Goal: Communication & Community: Answer question/provide support

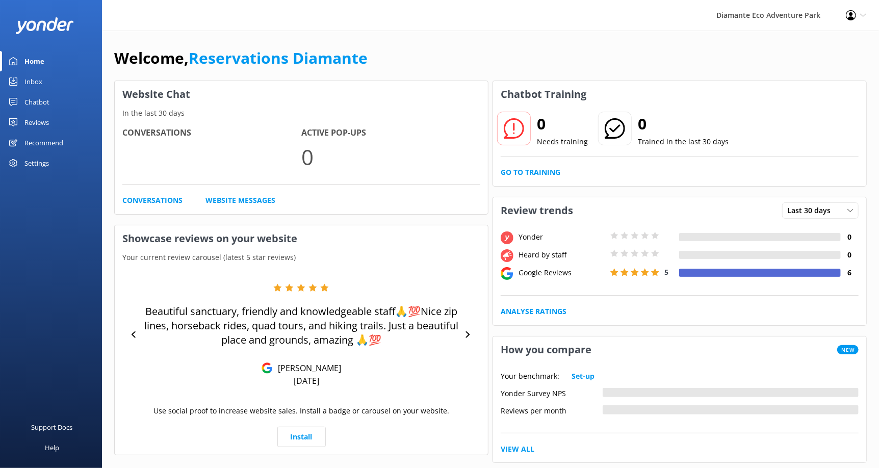
click at [32, 275] on div "Support Docs Help" at bounding box center [51, 351] width 102 height 234
click at [34, 82] on div "Inbox" at bounding box center [33, 81] width 18 height 20
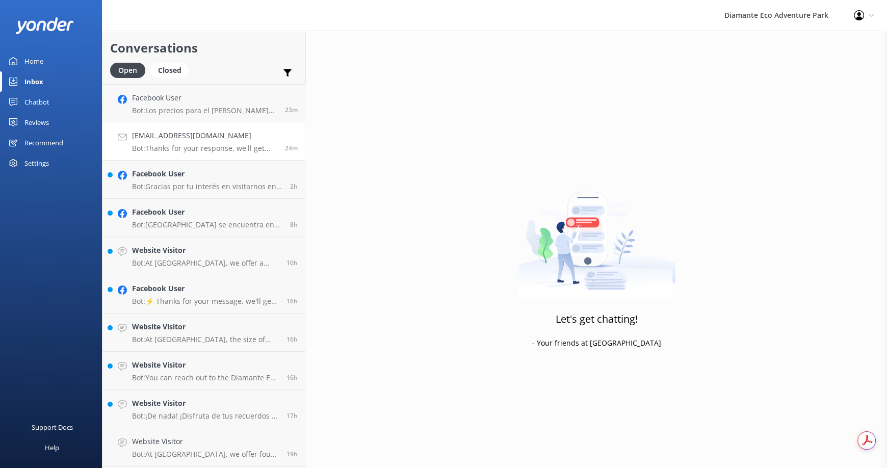
click at [212, 139] on h4 "[EMAIL_ADDRESS][DOMAIN_NAME]" at bounding box center [204, 135] width 145 height 11
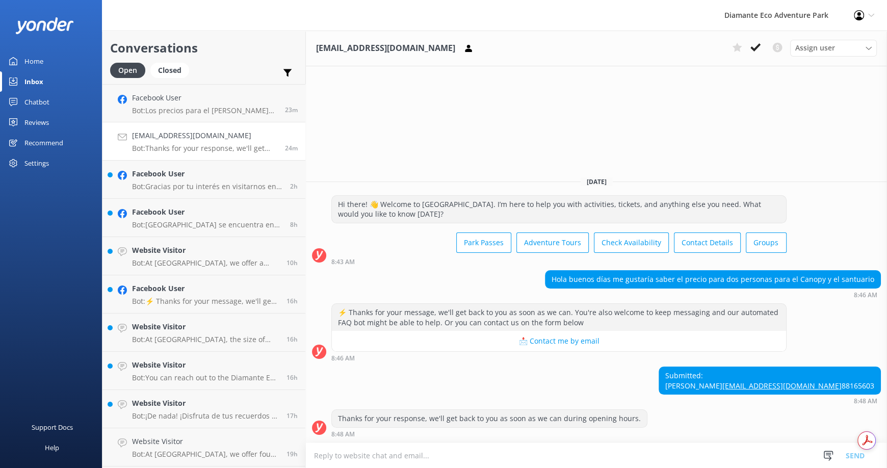
click at [408, 456] on textarea at bounding box center [596, 455] width 581 height 25
click at [39, 54] on div "Home" at bounding box center [33, 61] width 19 height 20
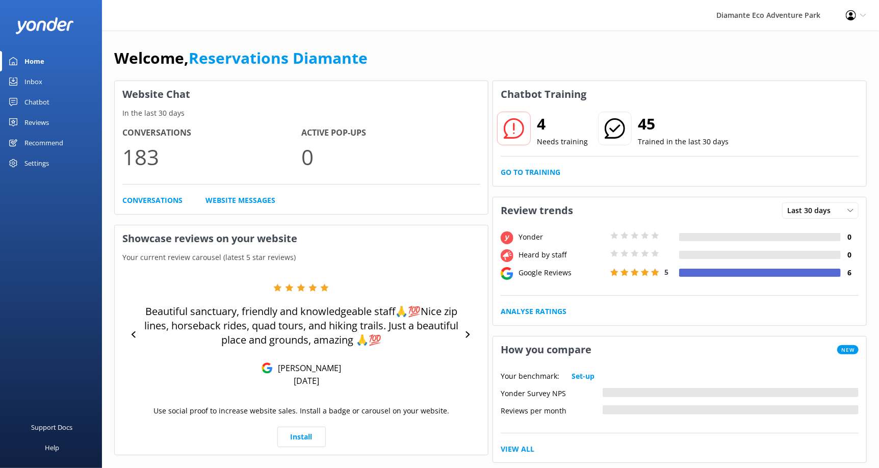
click at [154, 161] on p "183" at bounding box center [211, 157] width 179 height 34
click at [143, 106] on h3 "Website Chat" at bounding box center [301, 94] width 373 height 27
click at [43, 61] on div "Home" at bounding box center [34, 61] width 20 height 20
click at [38, 79] on div "Inbox" at bounding box center [33, 81] width 18 height 20
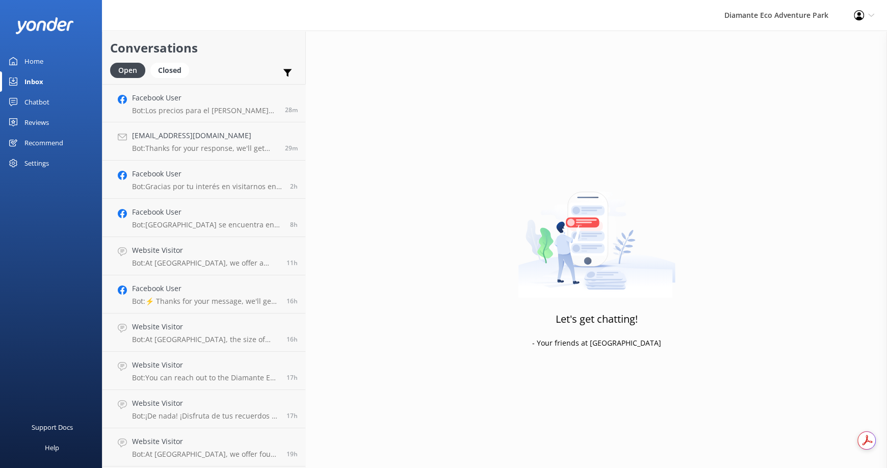
click at [34, 60] on div "Home" at bounding box center [33, 61] width 19 height 20
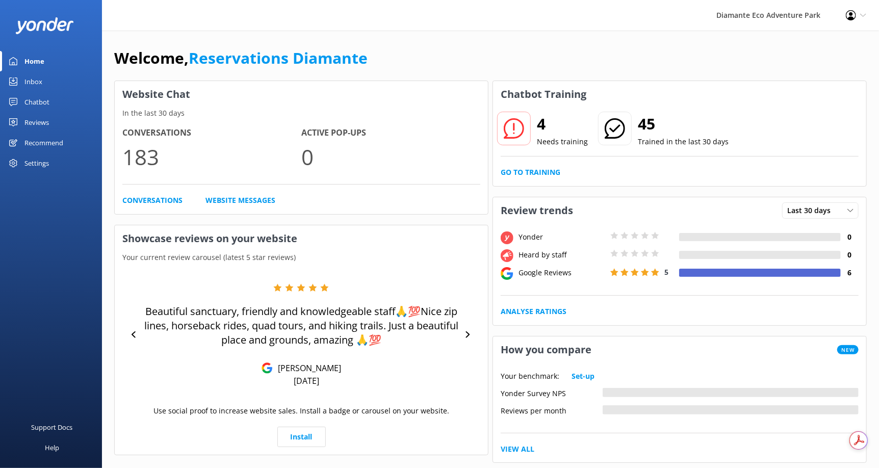
click at [518, 129] on icon at bounding box center [514, 128] width 20 height 20
click at [523, 172] on link "Go to Training" at bounding box center [531, 172] width 60 height 11
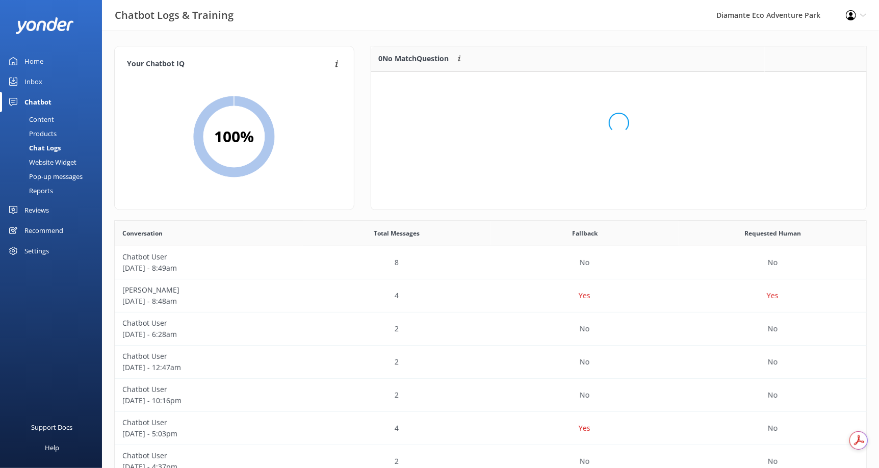
scroll to position [120, 487]
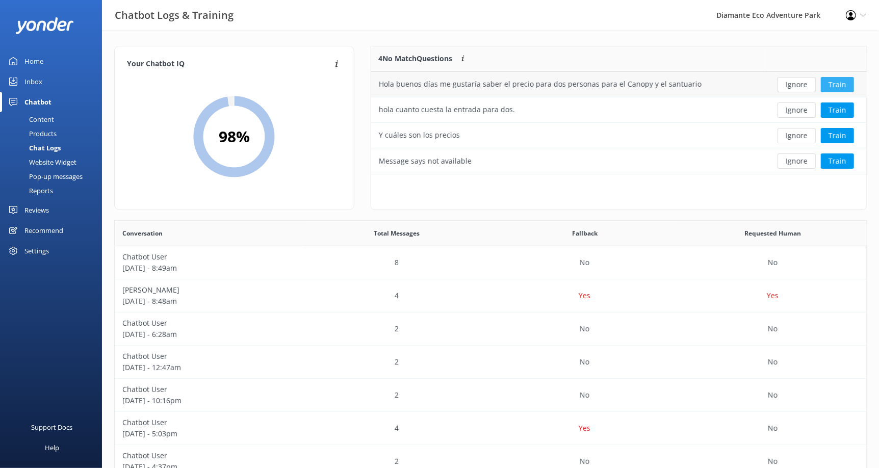
click at [841, 80] on button "Train" at bounding box center [837, 84] width 33 height 15
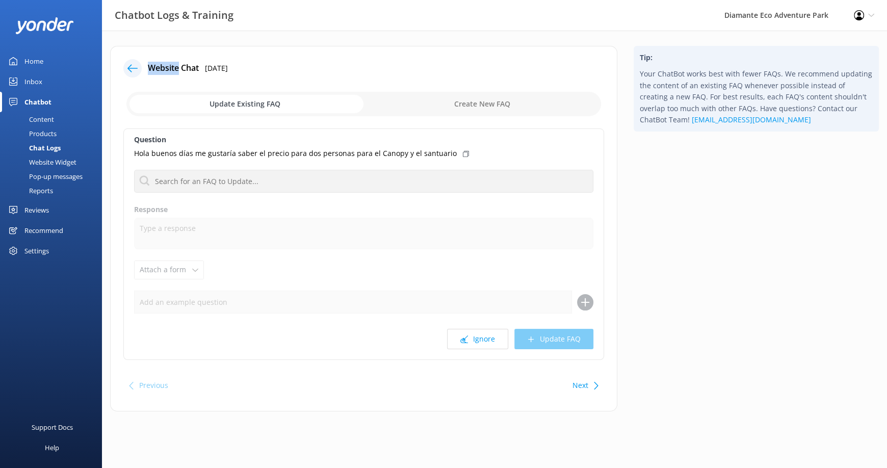
click at [130, 67] on icon at bounding box center [132, 68] width 10 height 10
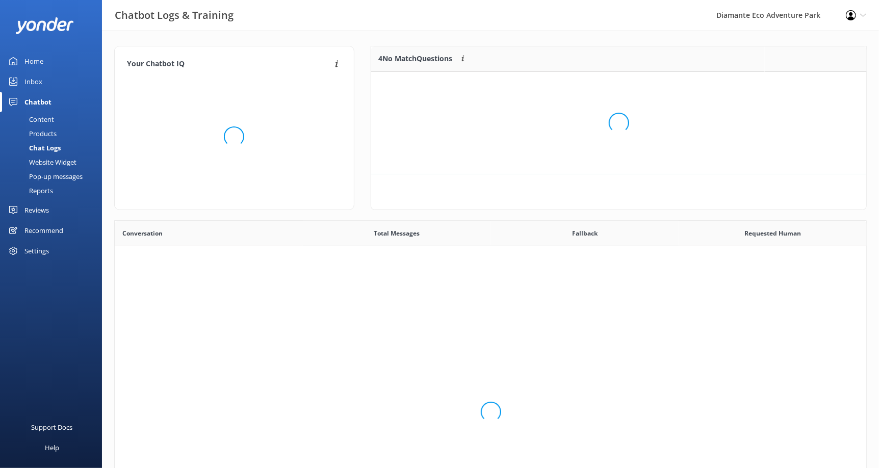
scroll to position [349, 744]
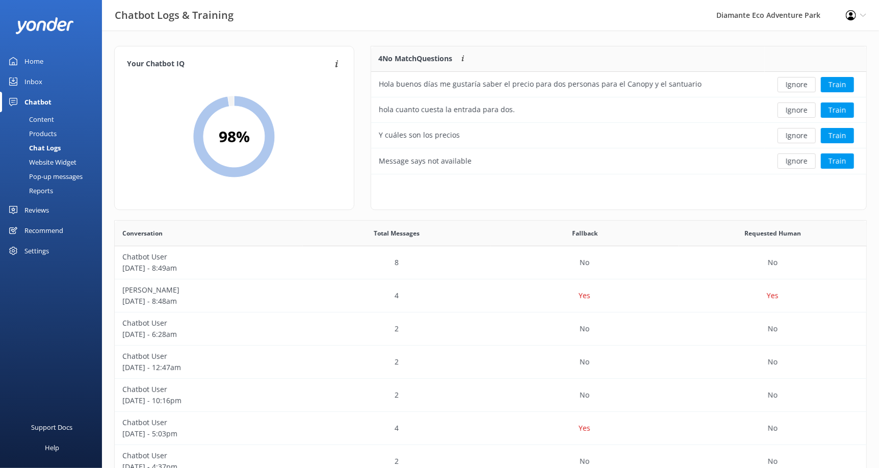
click at [41, 60] on div "Home" at bounding box center [33, 61] width 19 height 20
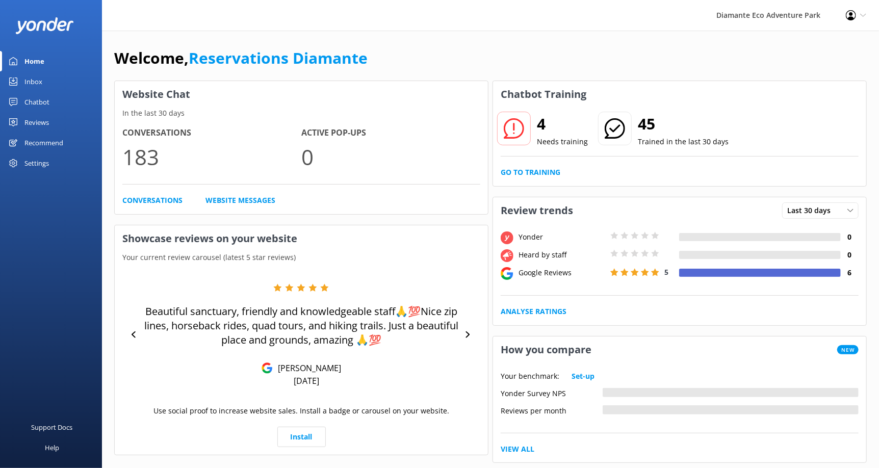
click at [514, 129] on icon at bounding box center [514, 128] width 20 height 20
click at [544, 146] on p "Needs training" at bounding box center [562, 141] width 51 height 11
click at [521, 170] on link "Go to Training" at bounding box center [531, 172] width 60 height 11
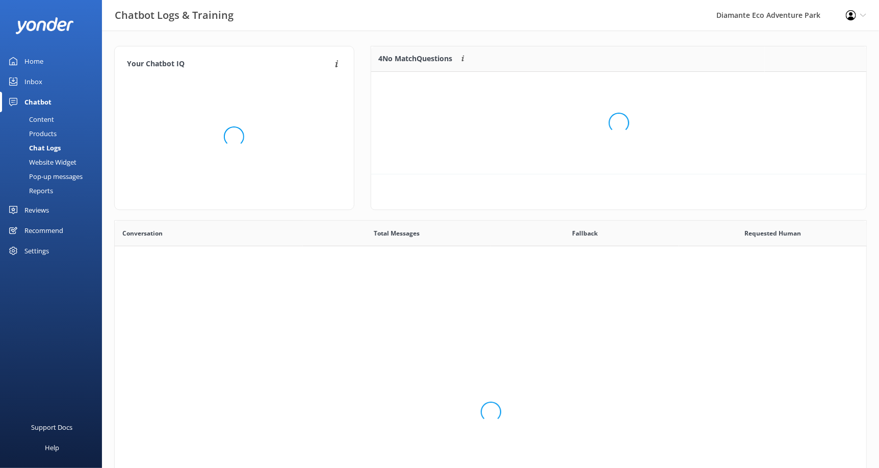
scroll to position [349, 744]
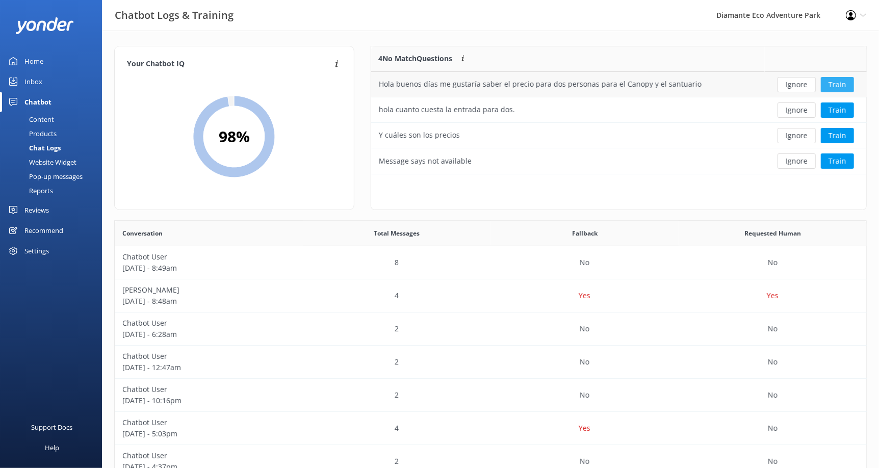
click at [842, 81] on button "Train" at bounding box center [837, 84] width 33 height 15
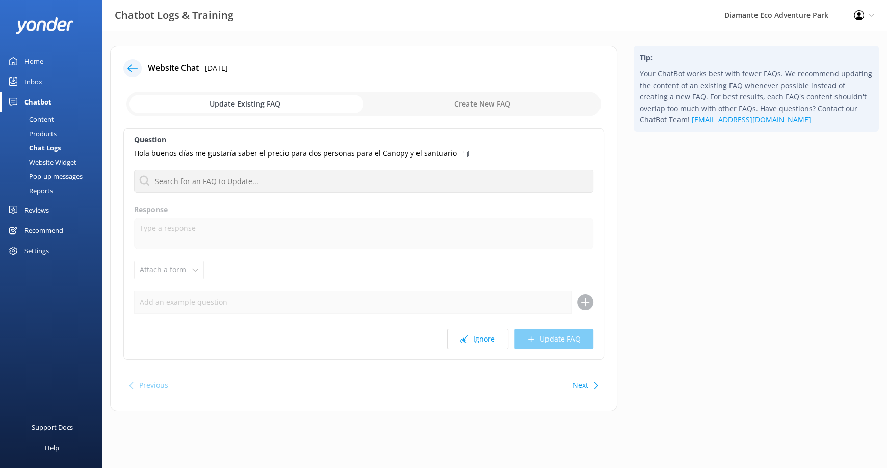
click at [135, 65] on icon at bounding box center [132, 68] width 10 height 10
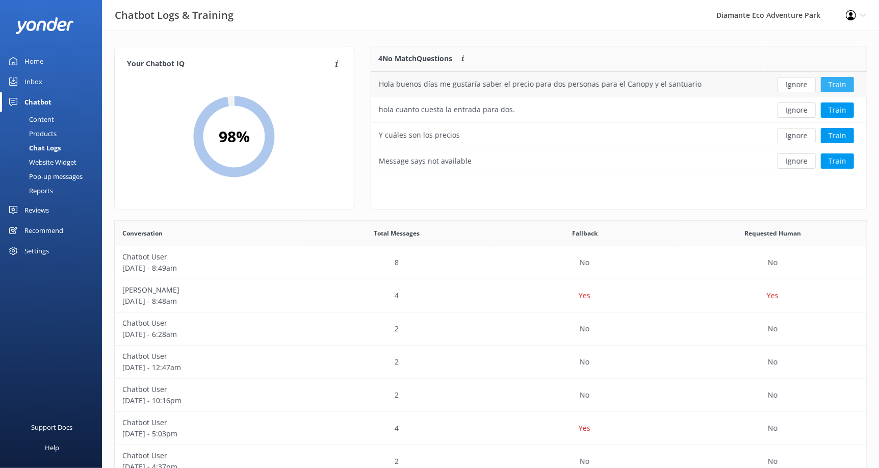
click at [842, 81] on button "Train" at bounding box center [837, 84] width 33 height 15
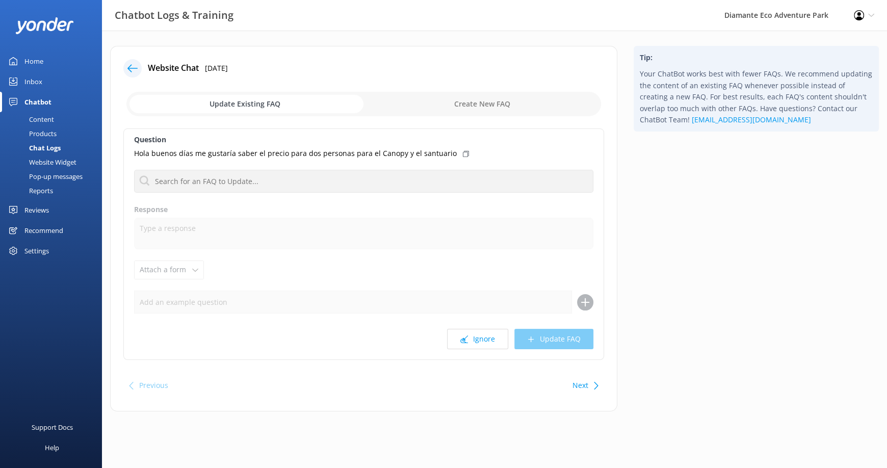
click at [462, 105] on input "checkbox" at bounding box center [363, 104] width 475 height 24
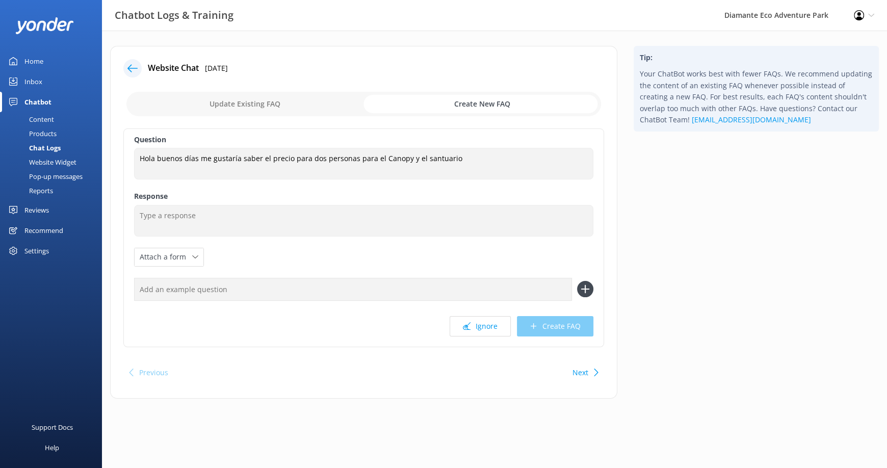
click at [244, 100] on input "checkbox" at bounding box center [363, 104] width 475 height 24
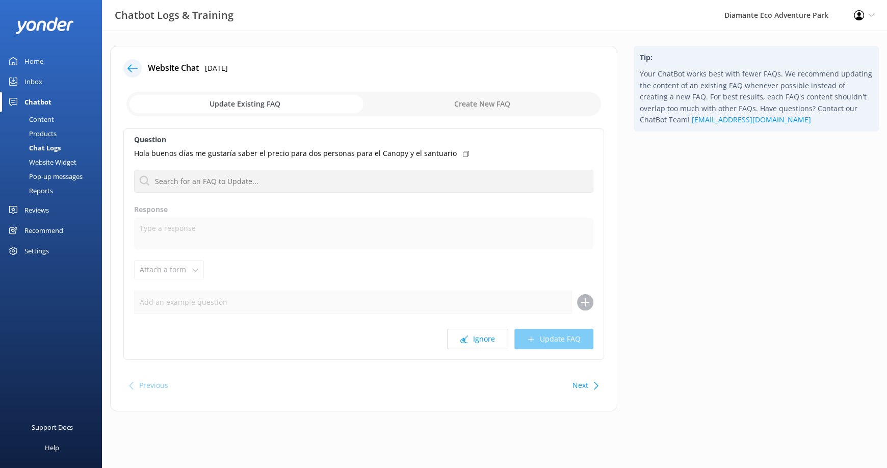
click at [500, 100] on input "checkbox" at bounding box center [363, 104] width 475 height 24
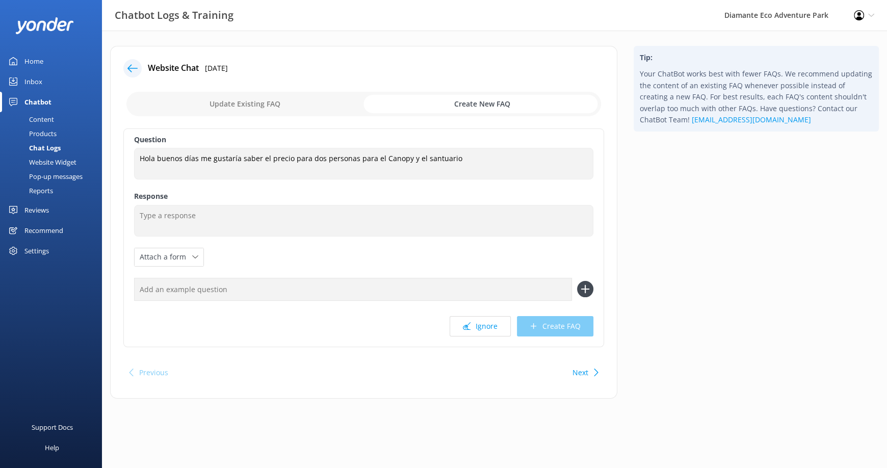
click at [261, 105] on input "checkbox" at bounding box center [363, 104] width 475 height 24
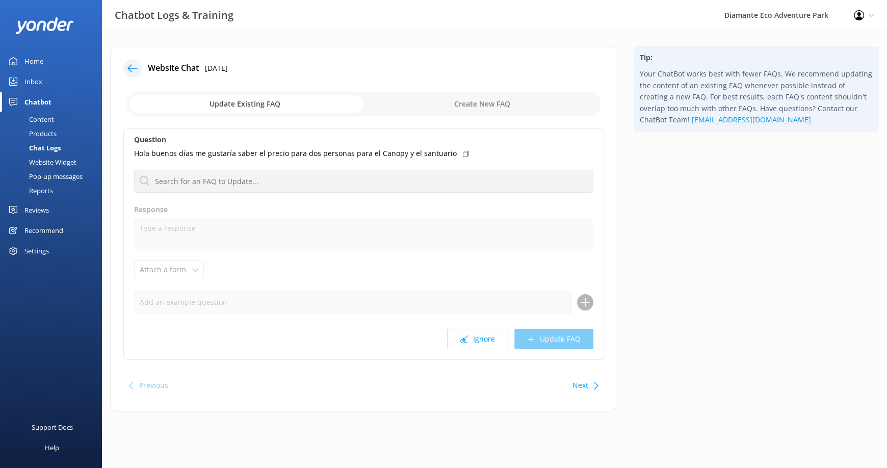
click at [55, 323] on div "Support Docs Help" at bounding box center [51, 369] width 102 height 197
drag, startPoint x: 134, startPoint y: 153, endPoint x: 462, endPoint y: 154, distance: 328.4
click at [462, 154] on div "Hola buenos días me gustaría saber el precio para dos personas para el Canopy y…" at bounding box center [363, 153] width 459 height 11
click at [791, 250] on div "Tip: Your ChatBot works best with fewer FAQs. We recommend updating the content…" at bounding box center [757, 234] width 262 height 376
click at [823, 299] on div "Tip: Your ChatBot works best with fewer FAQs. We recommend updating the content…" at bounding box center [757, 234] width 262 height 376
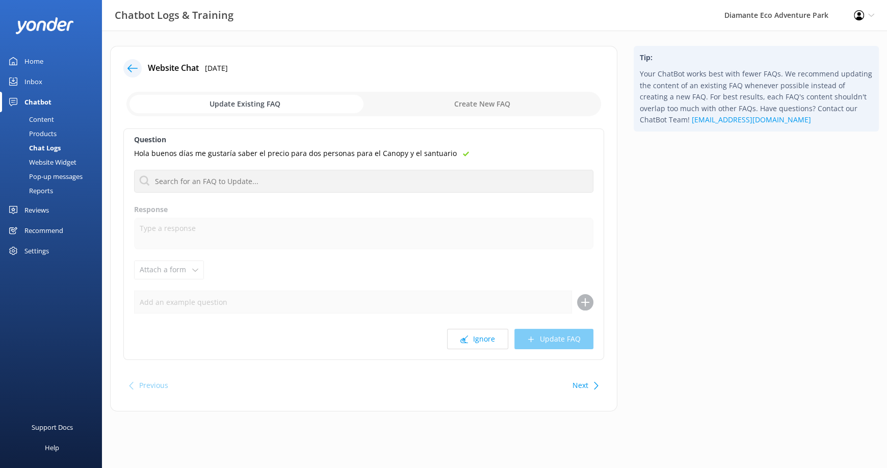
click at [467, 101] on input "checkbox" at bounding box center [363, 104] width 475 height 24
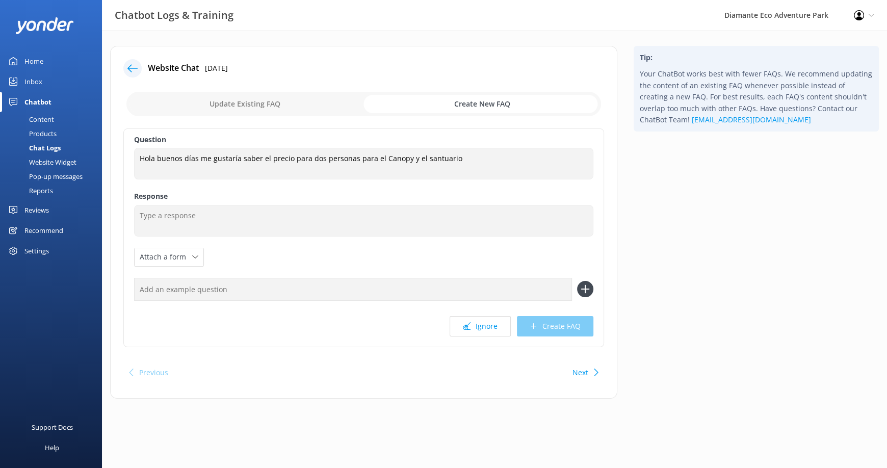
click at [257, 106] on input "checkbox" at bounding box center [363, 104] width 475 height 24
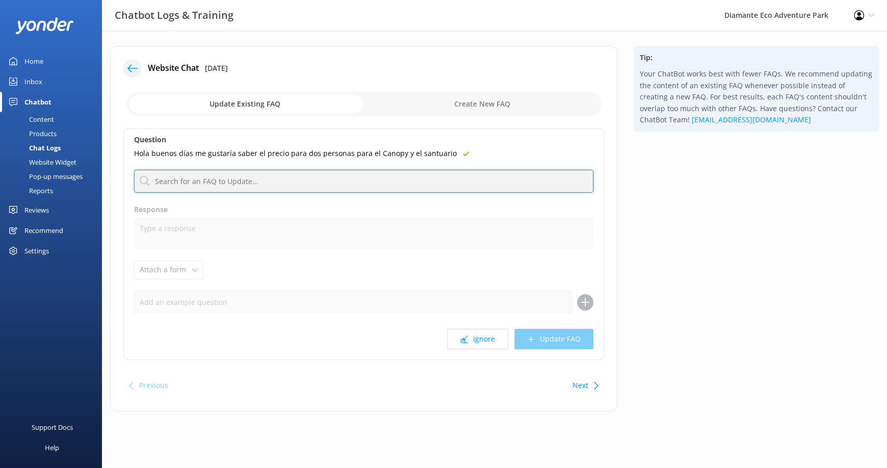
click at [205, 179] on input "text" at bounding box center [363, 181] width 459 height 23
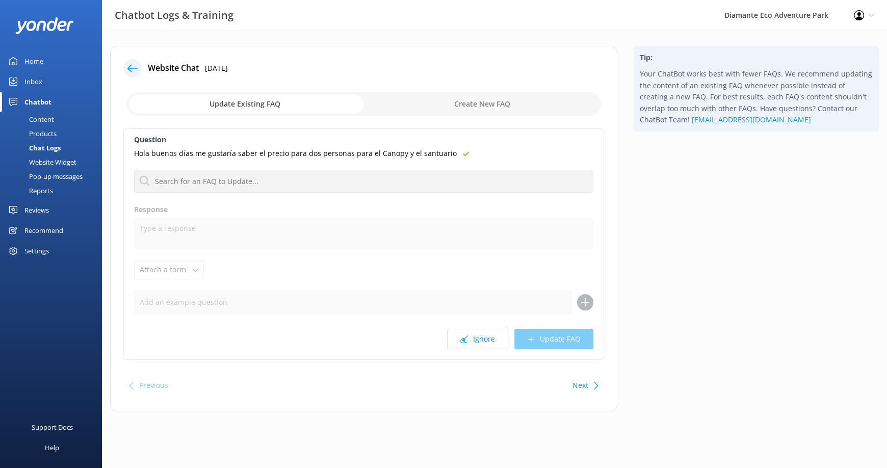
click at [483, 103] on input "checkbox" at bounding box center [363, 104] width 475 height 24
checkbox input "true"
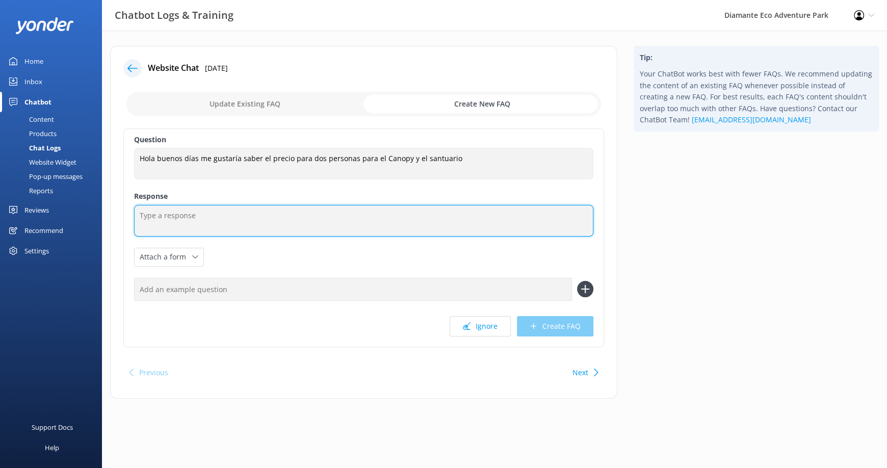
click at [217, 223] on textarea at bounding box center [363, 221] width 459 height 32
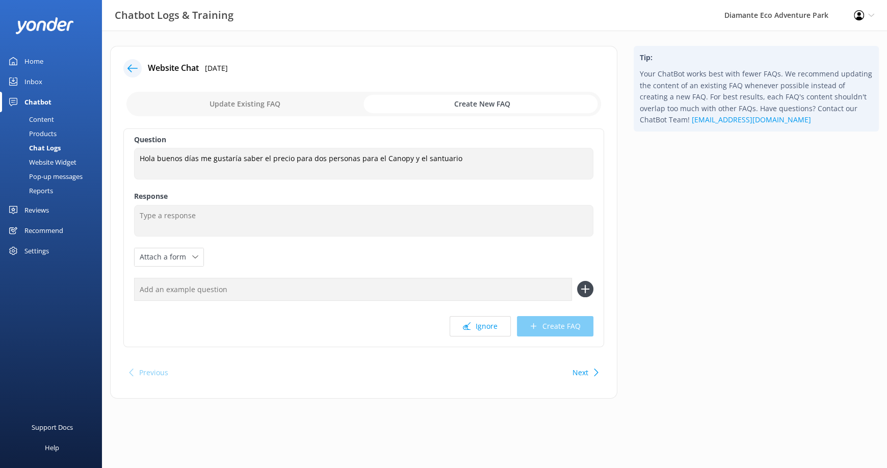
click at [42, 54] on div "Home" at bounding box center [33, 61] width 19 height 20
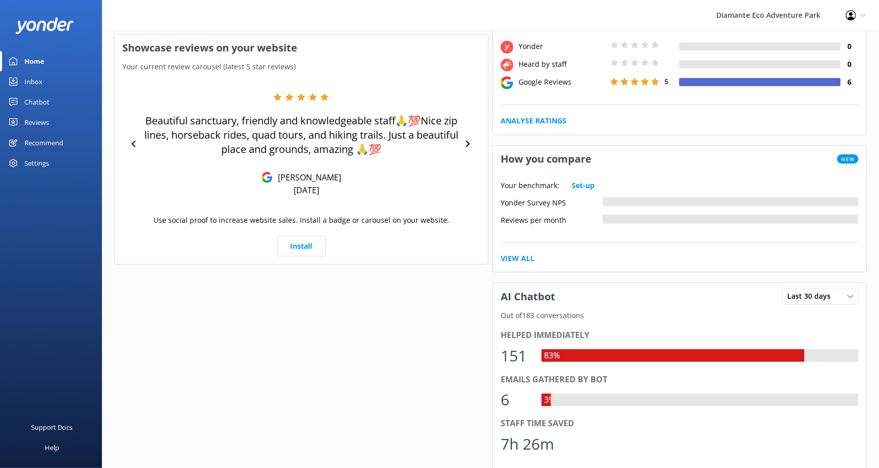
scroll to position [254, 0]
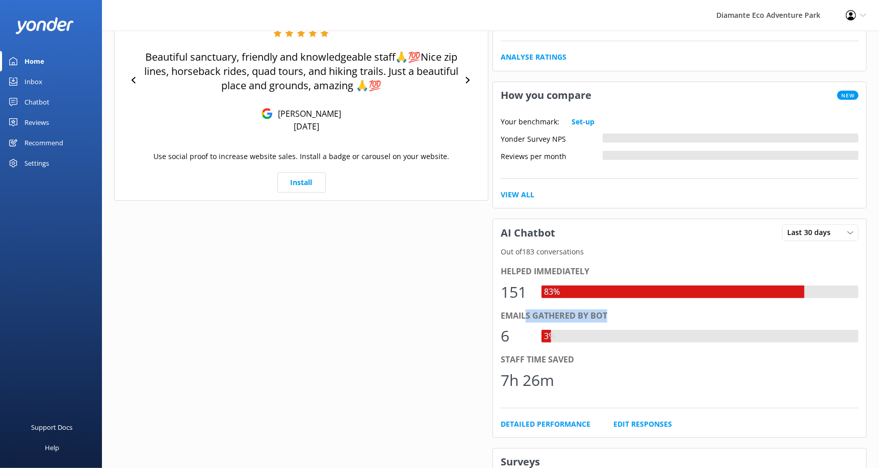
drag, startPoint x: 524, startPoint y: 314, endPoint x: 626, endPoint y: 315, distance: 101.5
click at [626, 315] on div "Emails gathered by bot" at bounding box center [680, 316] width 358 height 13
click at [384, 315] on div "Website Chat In the last 30 days Conversations 183 Active Pop-ups 0 Conversatio…" at bounding box center [301, 249] width 378 height 851
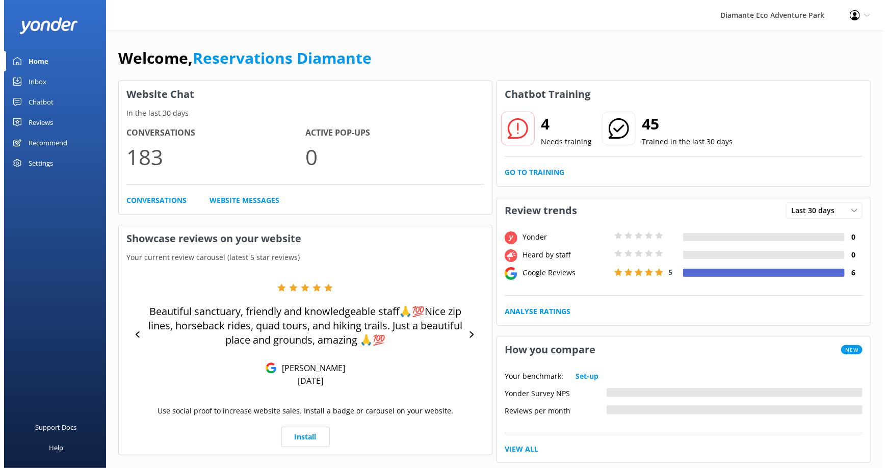
scroll to position [0, 0]
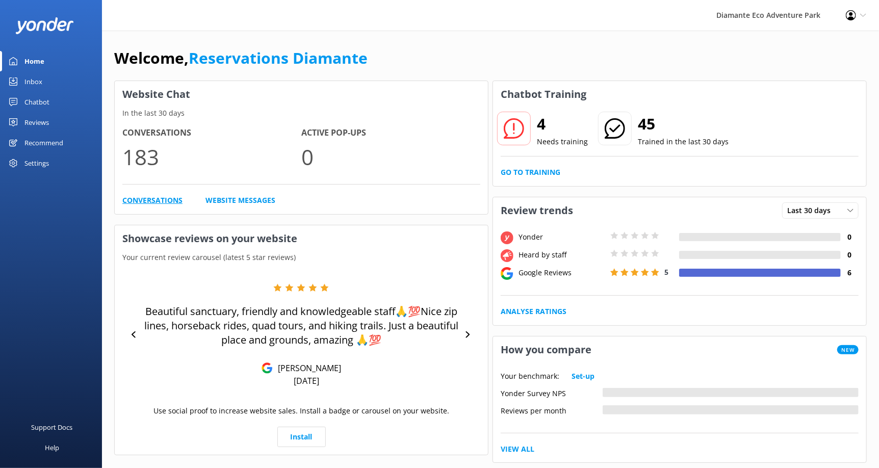
click at [168, 201] on link "Conversations" at bounding box center [152, 200] width 60 height 11
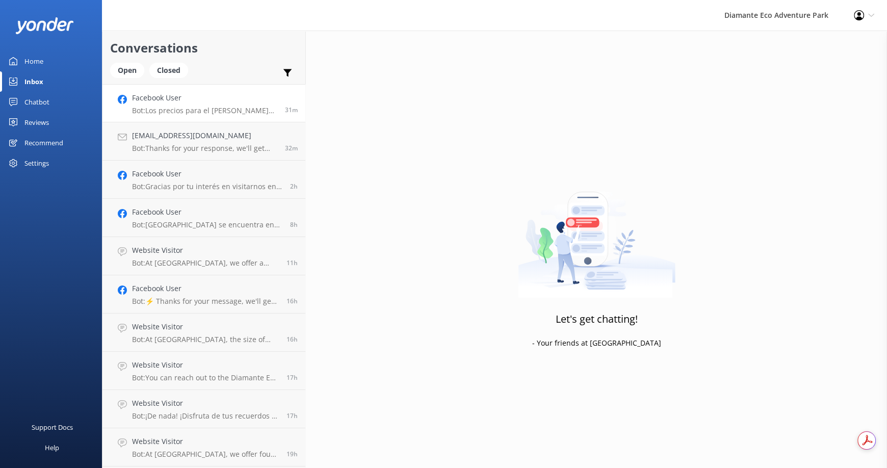
click at [220, 110] on p "Bot: Los precios para el [PERSON_NAME][GEOGRAPHIC_DATA] Discovery Pass comienza…" at bounding box center [204, 110] width 145 height 9
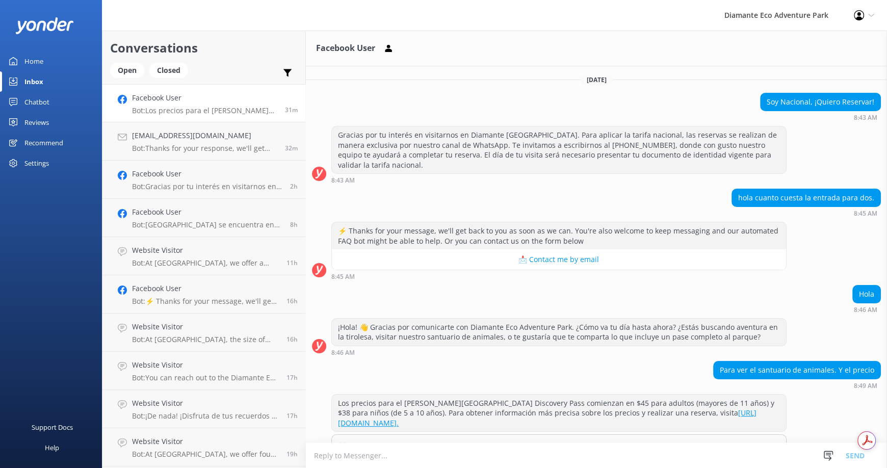
scroll to position [45, 0]
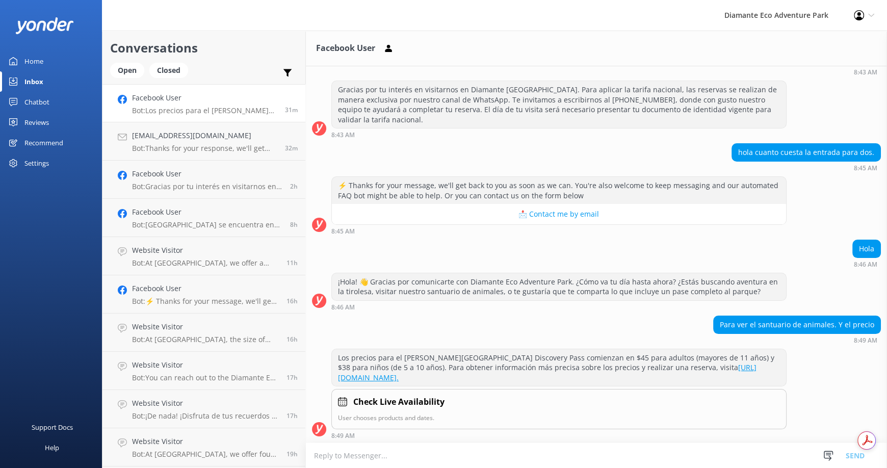
click at [551, 451] on textarea at bounding box center [596, 455] width 581 height 25
click at [33, 58] on div "Home" at bounding box center [33, 61] width 19 height 20
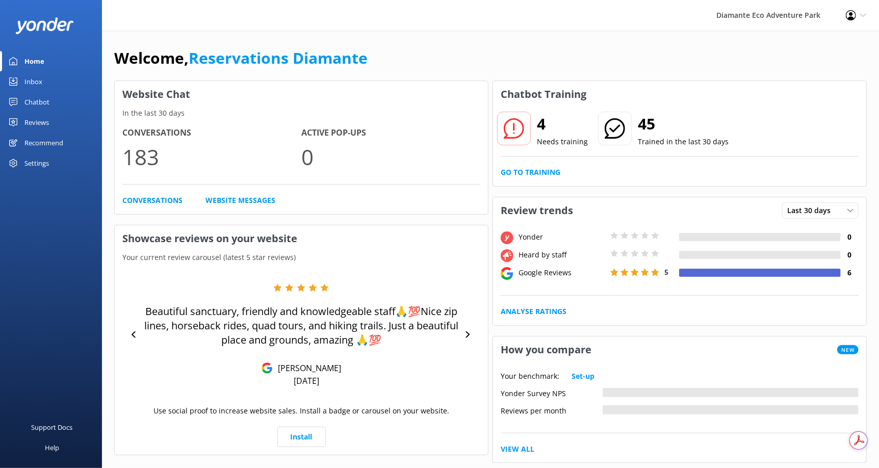
click at [38, 82] on div "Inbox" at bounding box center [33, 81] width 18 height 20
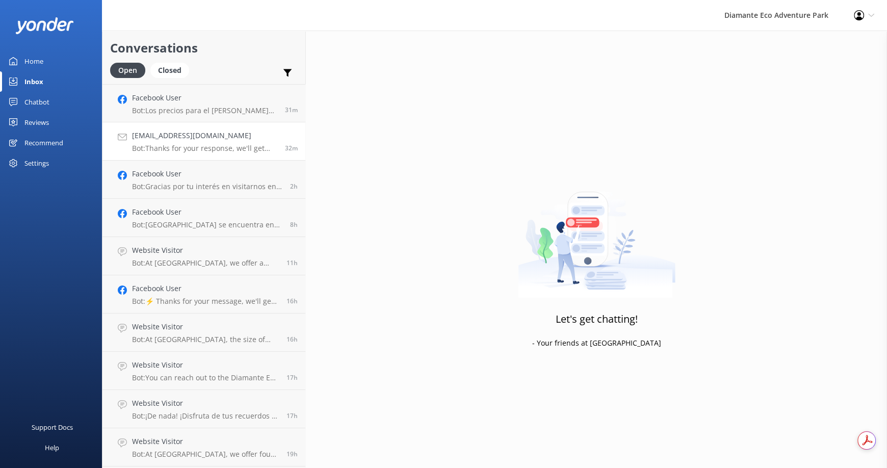
click at [172, 142] on div "[EMAIL_ADDRESS][DOMAIN_NAME] Bot: Thanks for your response, we'll get back to y…" at bounding box center [204, 141] width 145 height 22
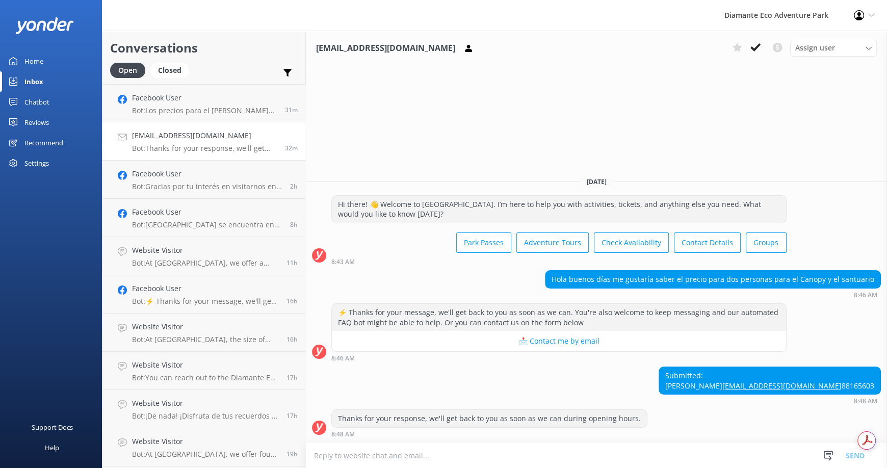
click at [430, 451] on textarea at bounding box center [596, 455] width 581 height 25
type textarea "f"
click at [175, 69] on div "Closed" at bounding box center [169, 70] width 39 height 15
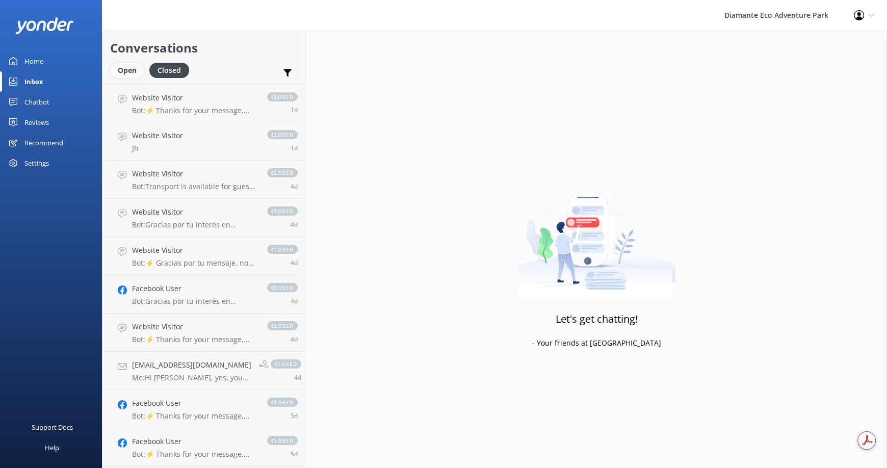
click at [130, 69] on div "Open" at bounding box center [127, 70] width 34 height 15
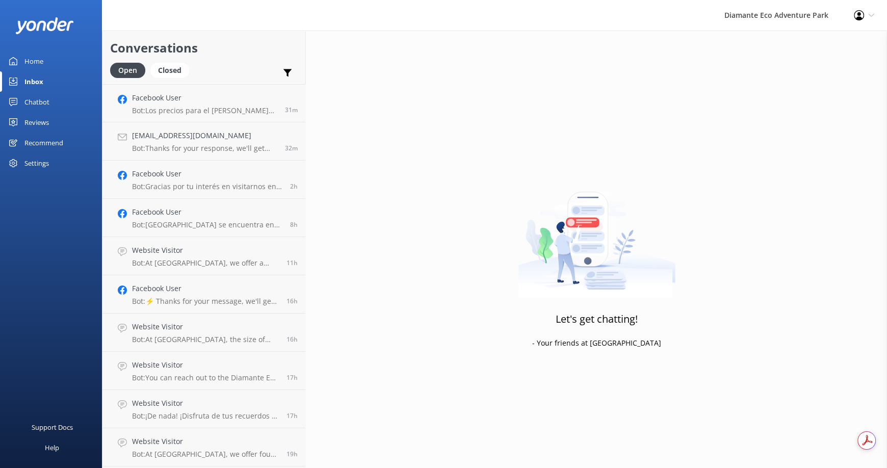
click at [47, 97] on div "Chatbot" at bounding box center [36, 102] width 25 height 20
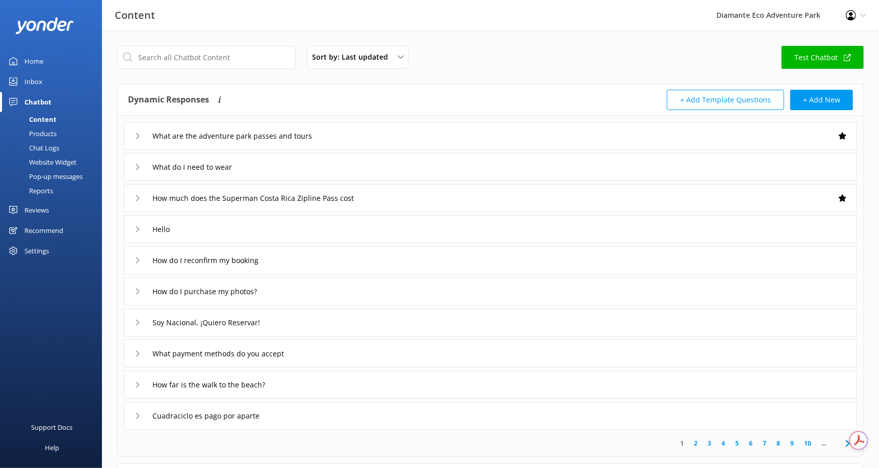
click at [51, 61] on link "Home" at bounding box center [51, 61] width 102 height 20
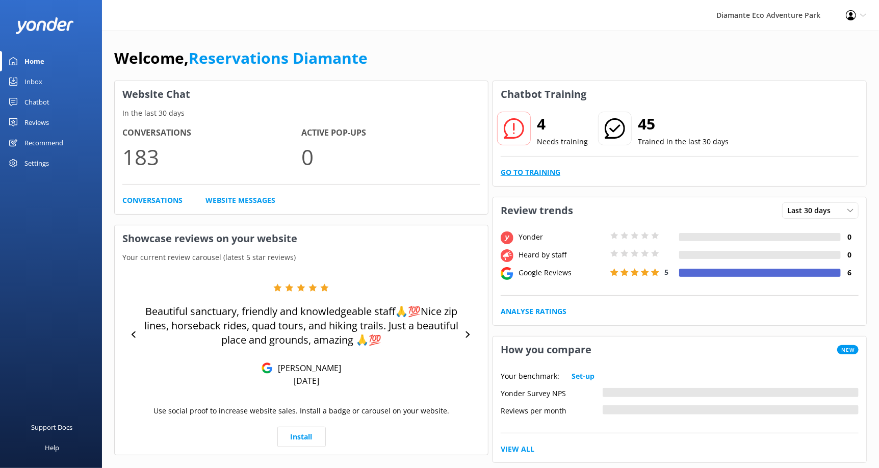
click at [540, 169] on link "Go to Training" at bounding box center [531, 172] width 60 height 11
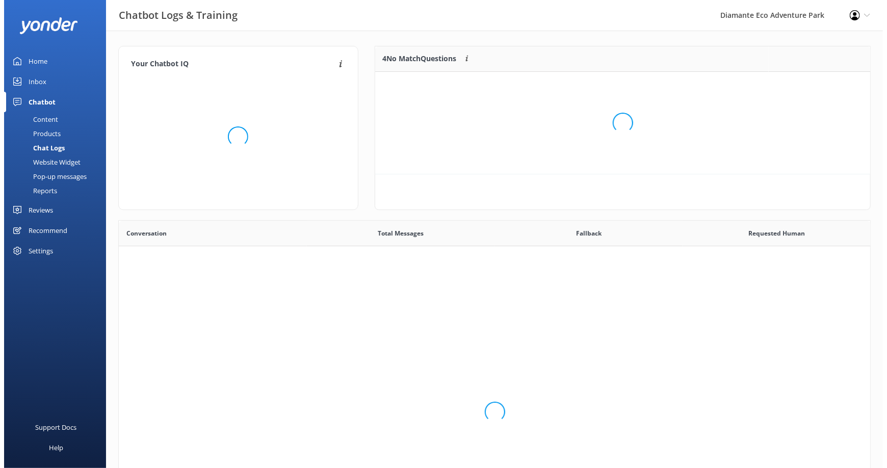
scroll to position [349, 744]
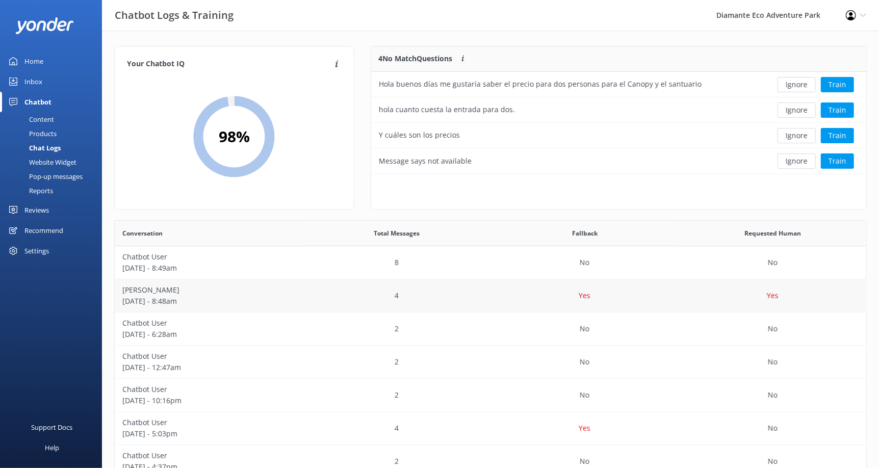
click at [624, 295] on div "Yes" at bounding box center [585, 295] width 188 height 33
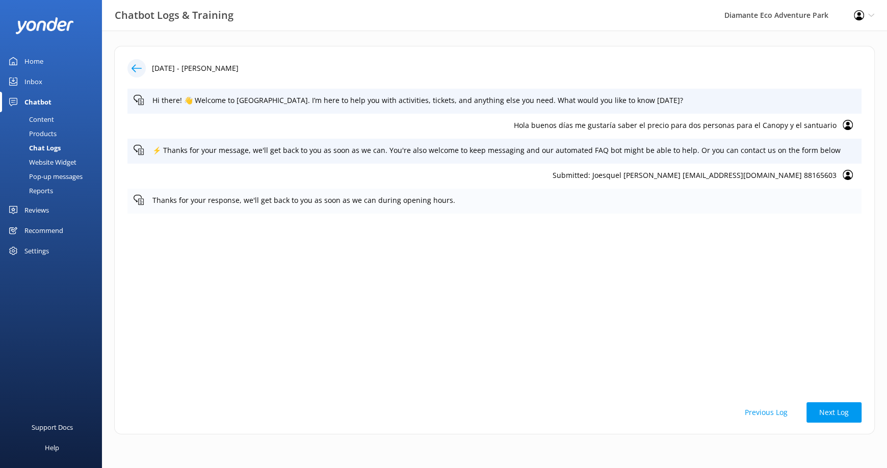
click at [433, 197] on p "Thanks for your response, we'll get back to you as soon as we can during openin…" at bounding box center [503, 200] width 703 height 11
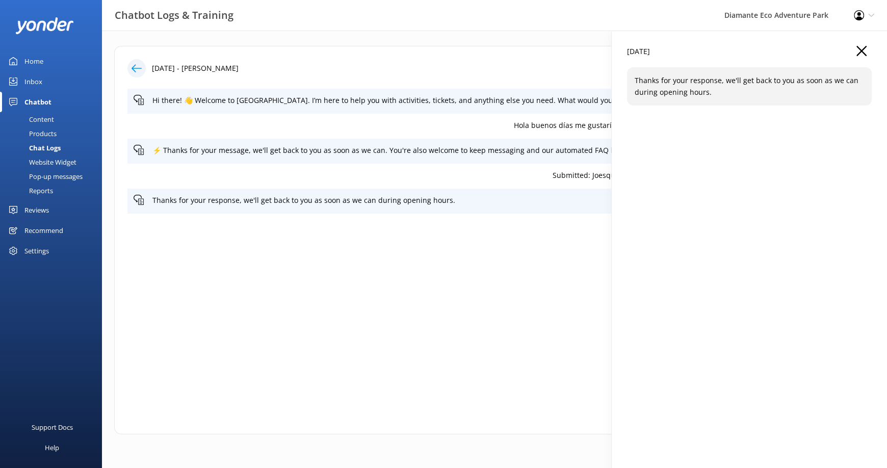
click at [710, 95] on p "Thanks for your response, we'll get back to you as soon as we can during openin…" at bounding box center [749, 86] width 229 height 23
click at [374, 190] on div "Thanks for your response, we'll get back to you as soon as we can during openin…" at bounding box center [494, 201] width 734 height 25
click at [529, 245] on div "Hi there! 👋 Welcome to [GEOGRAPHIC_DATA]. I’m here to help you with activities,…" at bounding box center [494, 240] width 734 height 302
click at [138, 67] on icon at bounding box center [137, 68] width 10 height 10
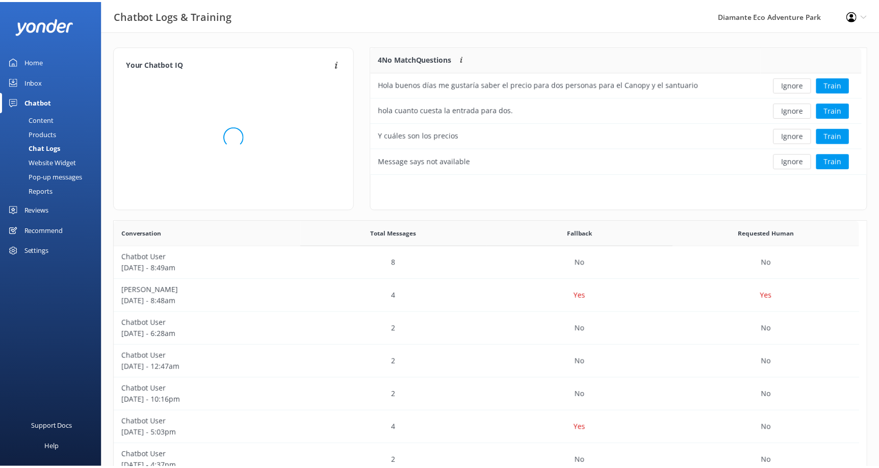
scroll to position [120, 487]
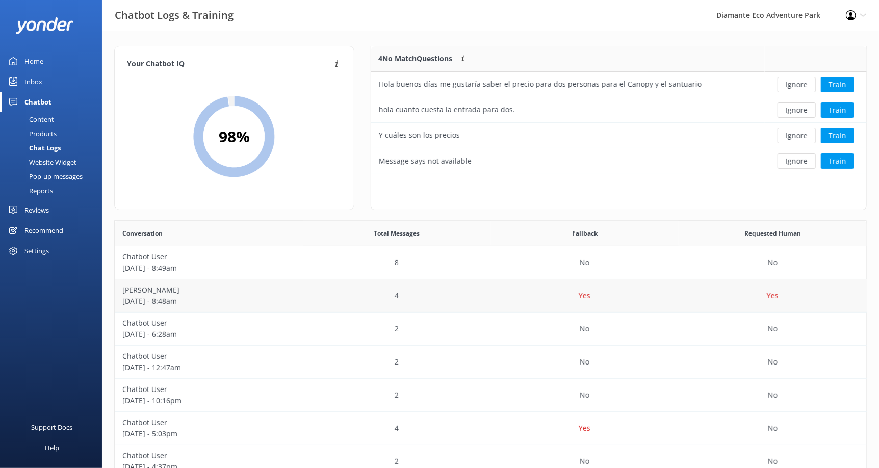
click at [623, 300] on div "Yes" at bounding box center [585, 295] width 188 height 33
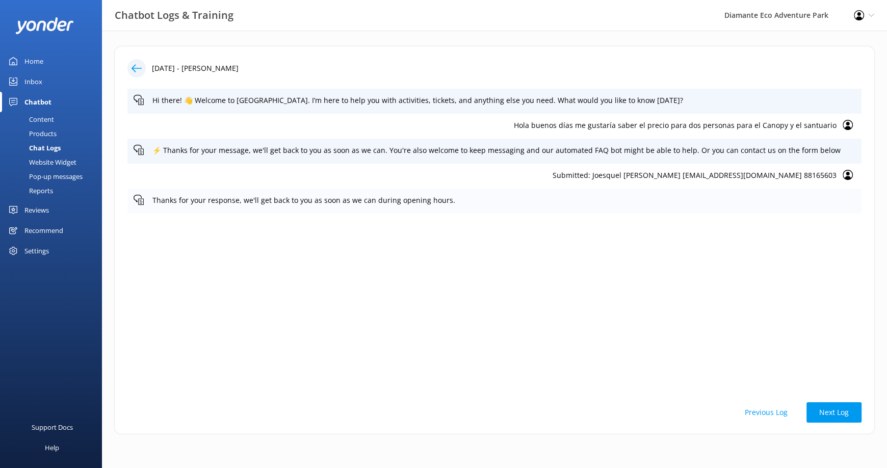
click at [305, 199] on p "Thanks for your response, we'll get back to you as soon as we can during openin…" at bounding box center [503, 200] width 703 height 11
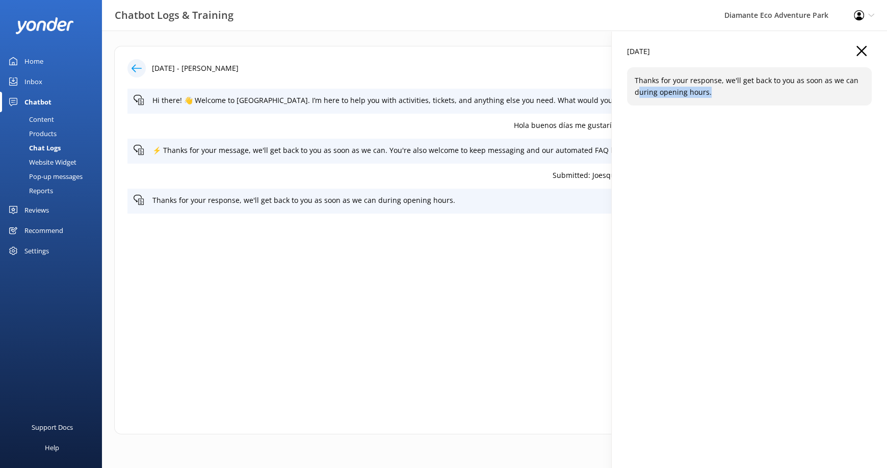
drag, startPoint x: 666, startPoint y: 91, endPoint x: 753, endPoint y: 93, distance: 86.2
click at [753, 93] on p "Thanks for your response, we'll get back to you as soon as we can during openin…" at bounding box center [749, 86] width 229 height 23
click at [669, 88] on p "Thanks for your response, we'll get back to you as soon as we can during openin…" at bounding box center [749, 86] width 229 height 23
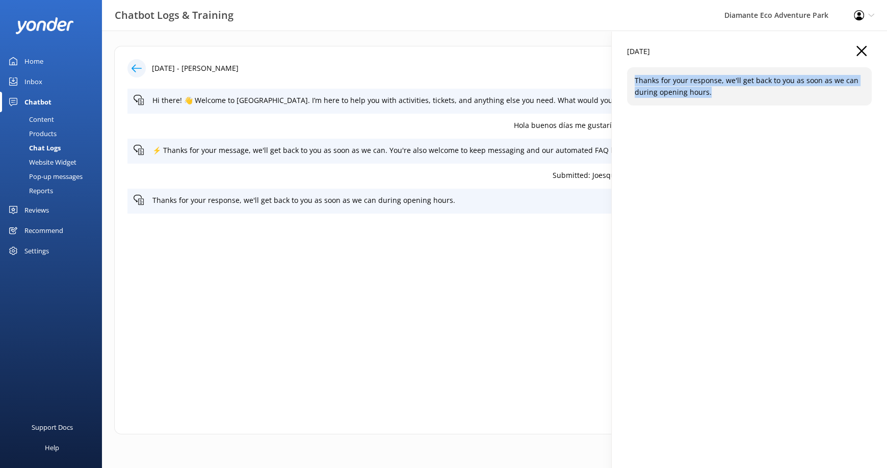
click at [863, 48] on use "button" at bounding box center [862, 51] width 10 height 10
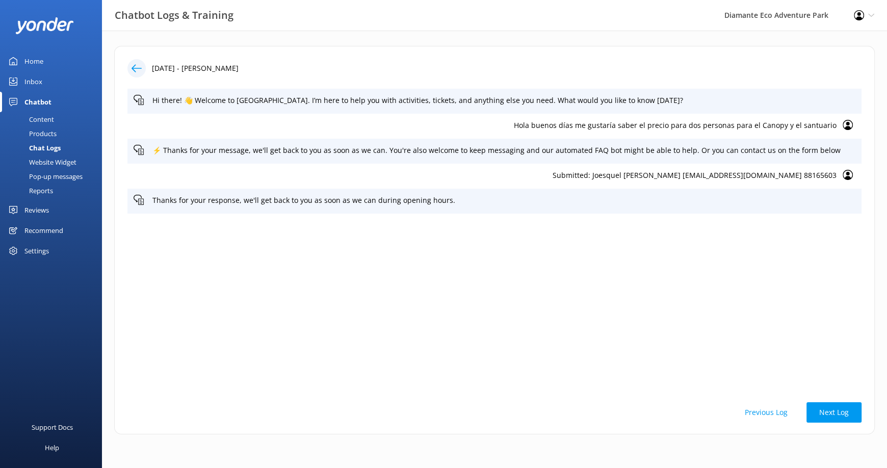
click at [48, 135] on div "Products" at bounding box center [31, 133] width 50 height 14
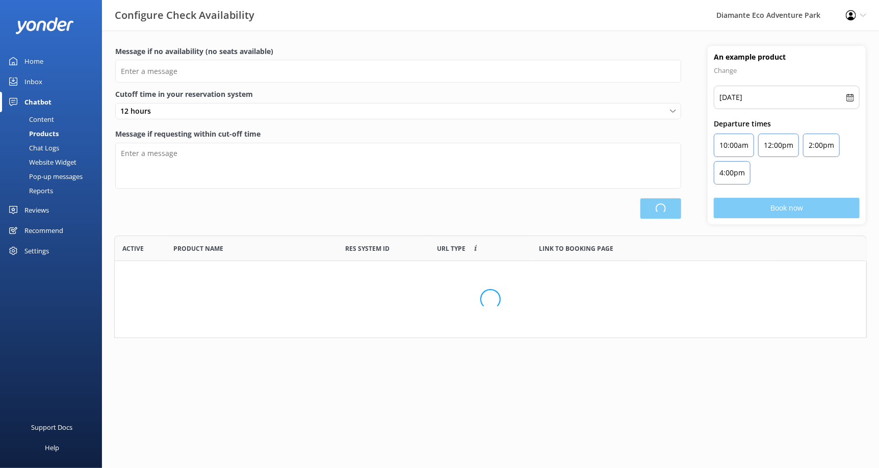
scroll to position [242, 744]
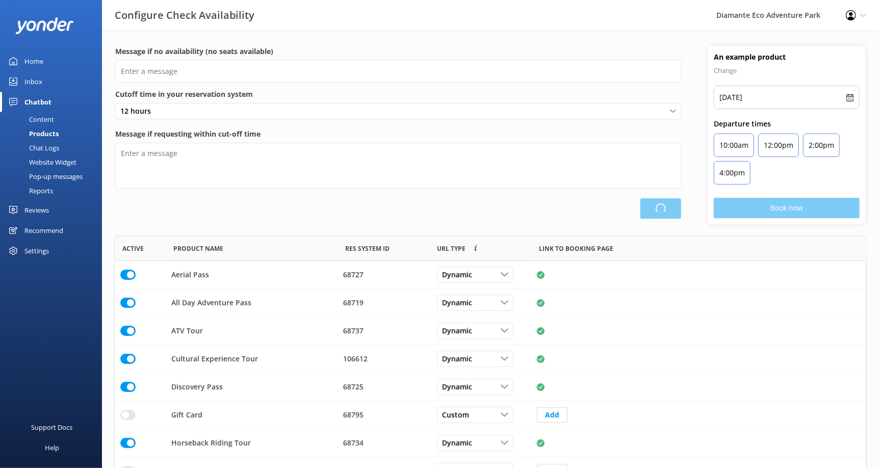
type input "There are no seats available, please check an alternative day"
type textarea "Our online booking system closes {hours} prior to departure. Please contact us …"
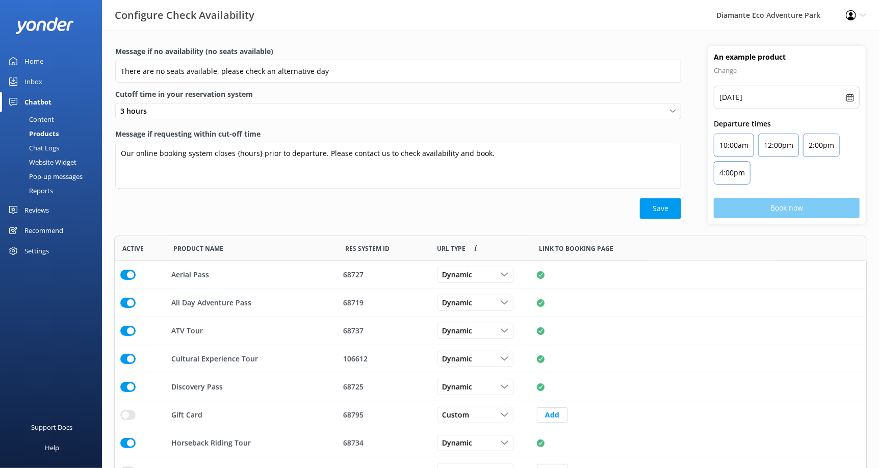
click at [53, 117] on div "Content" at bounding box center [30, 119] width 48 height 14
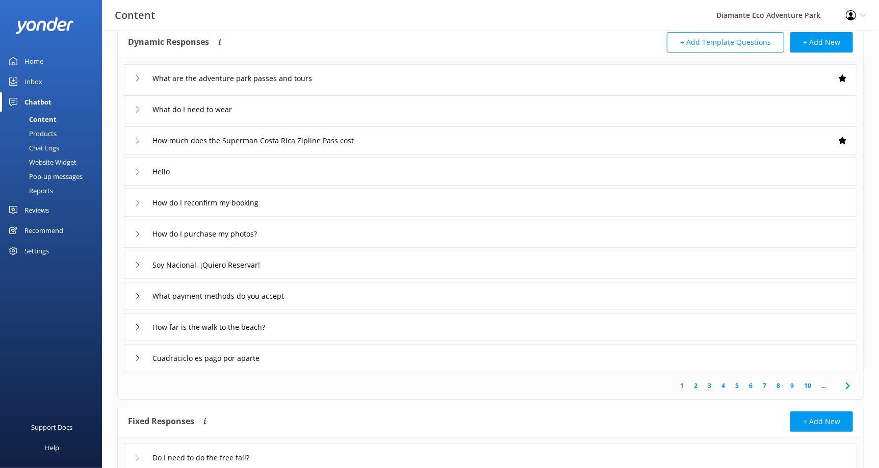
scroll to position [98, 0]
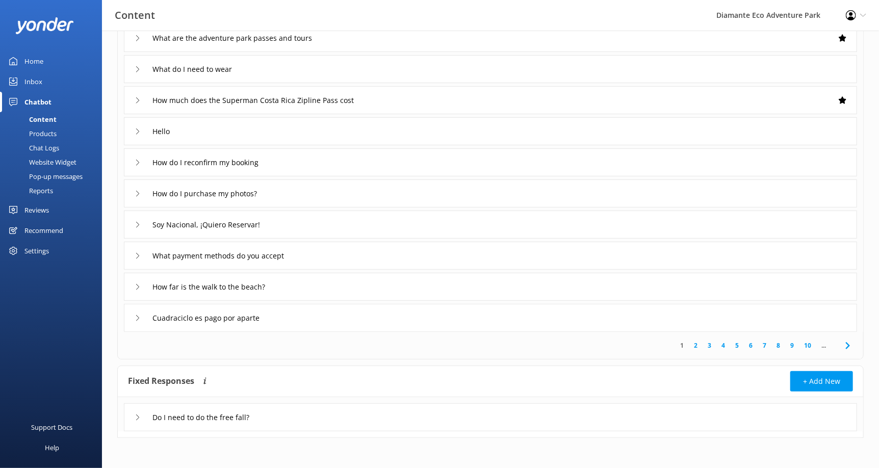
click at [137, 416] on icon at bounding box center [138, 418] width 6 height 6
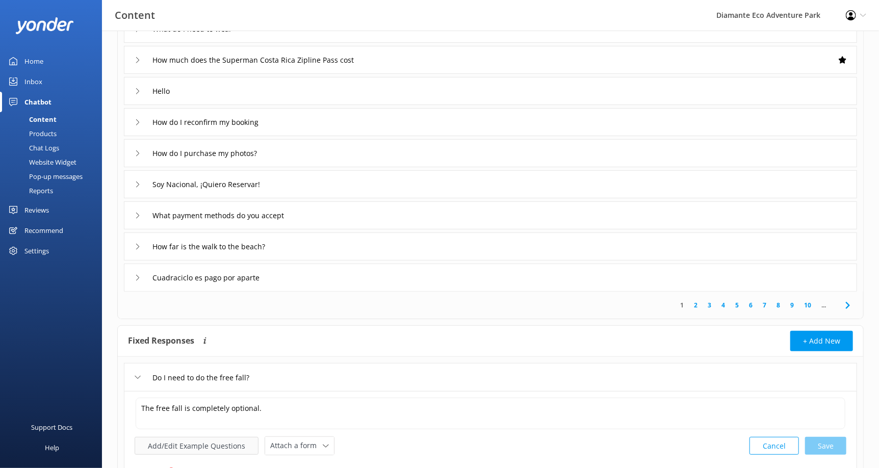
scroll to position [202, 0]
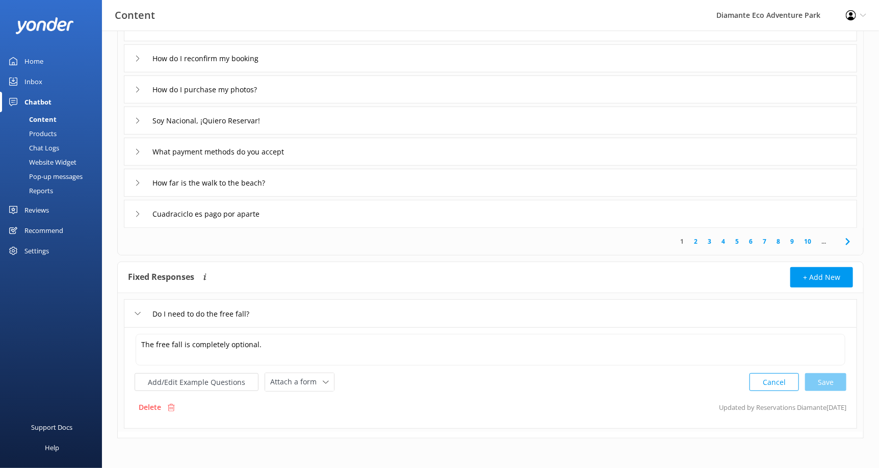
click at [135, 314] on icon at bounding box center [138, 314] width 6 height 6
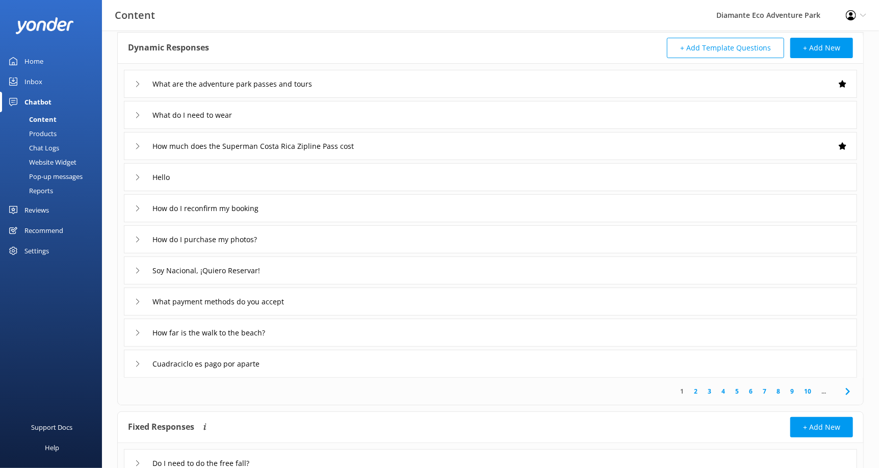
scroll to position [98, 0]
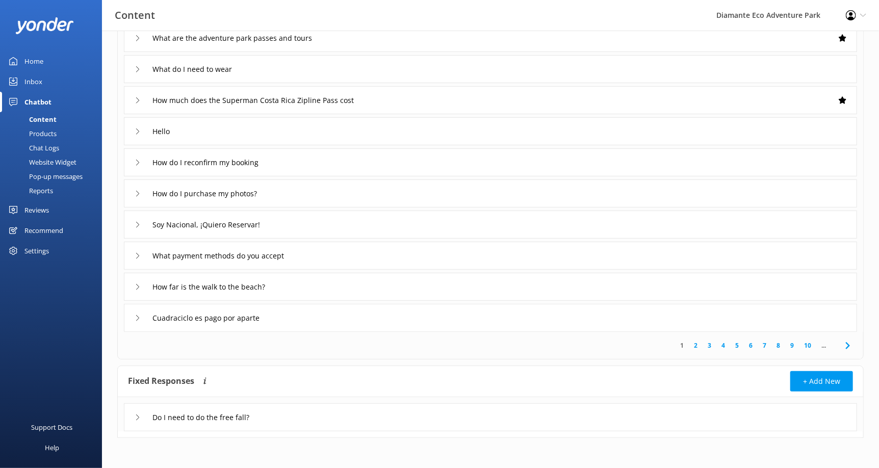
click at [49, 159] on div "Website Widget" at bounding box center [41, 162] width 70 height 14
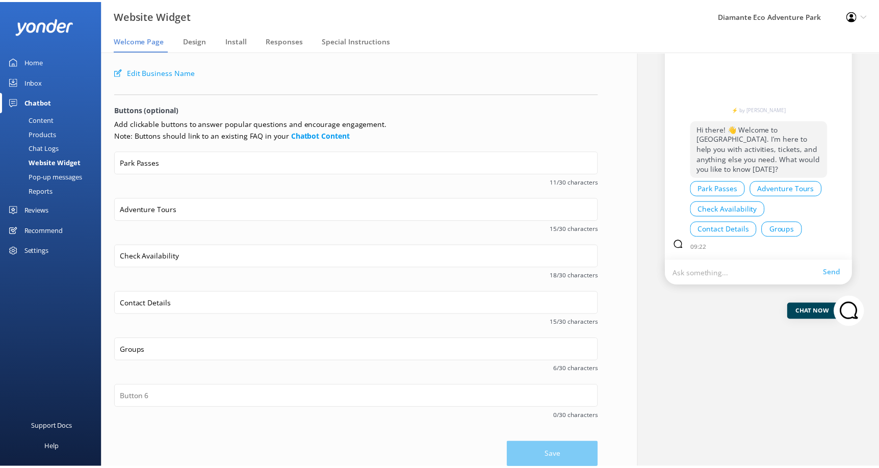
scroll to position [96, 0]
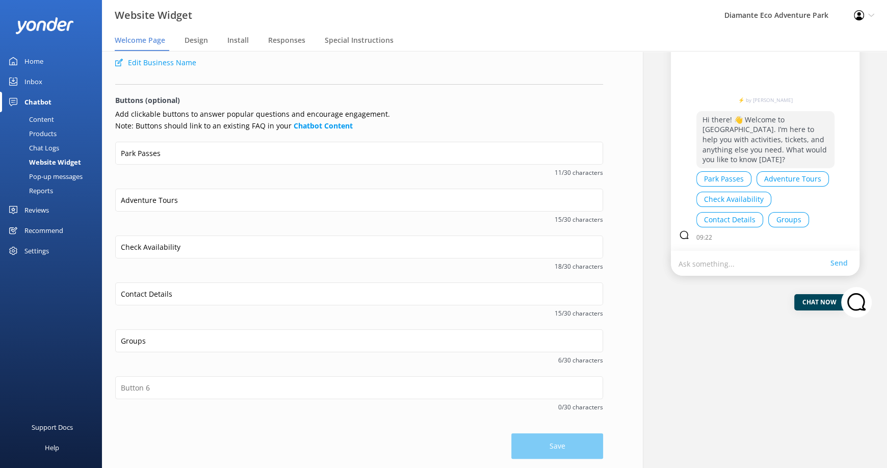
click at [46, 62] on link "Home" at bounding box center [51, 61] width 102 height 20
